Goal: Browse casually

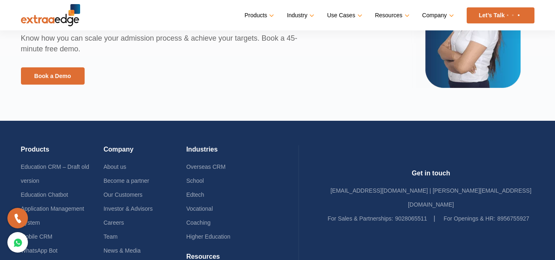
scroll to position [1914, 0]
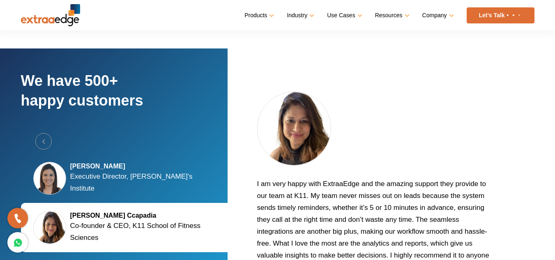
scroll to position [1233, 0]
